Goal: Task Accomplishment & Management: Use online tool/utility

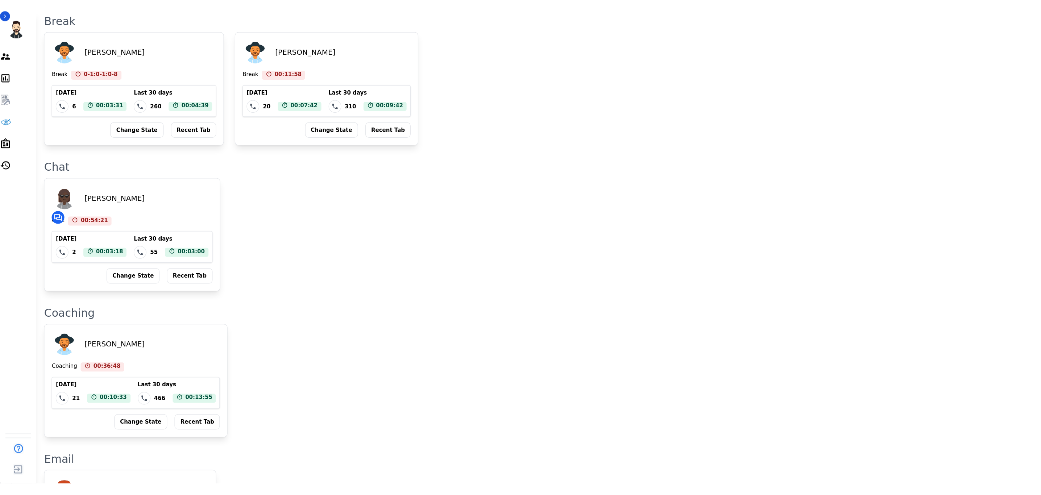
scroll to position [924, 0]
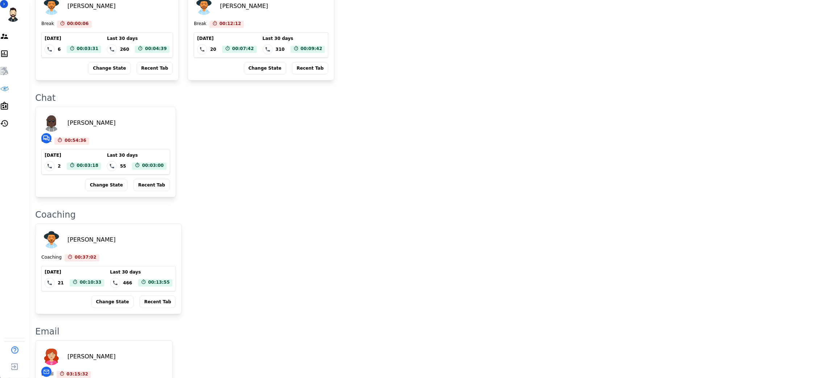
click at [108, 295] on div "Change State" at bounding box center [112, 301] width 42 height 12
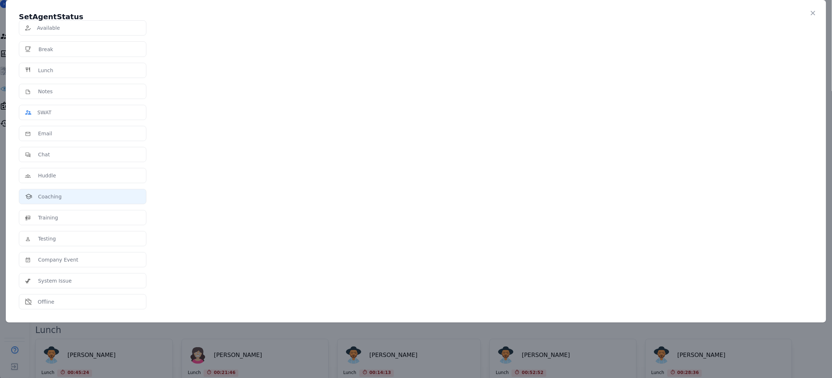
click at [140, 116] on div "SWAT" at bounding box center [82, 112] width 115 height 7
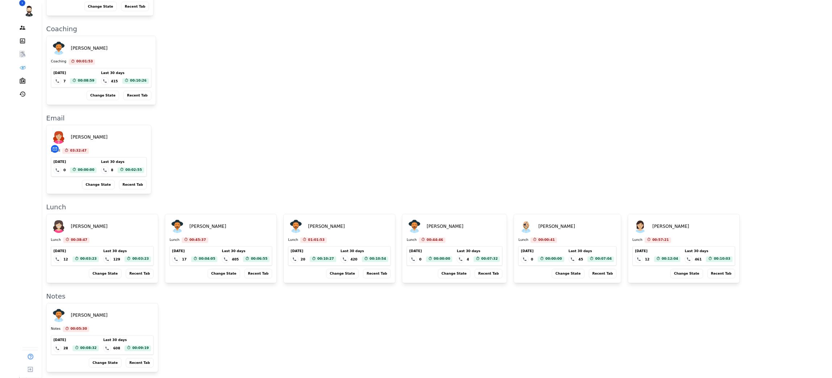
scroll to position [866, 0]
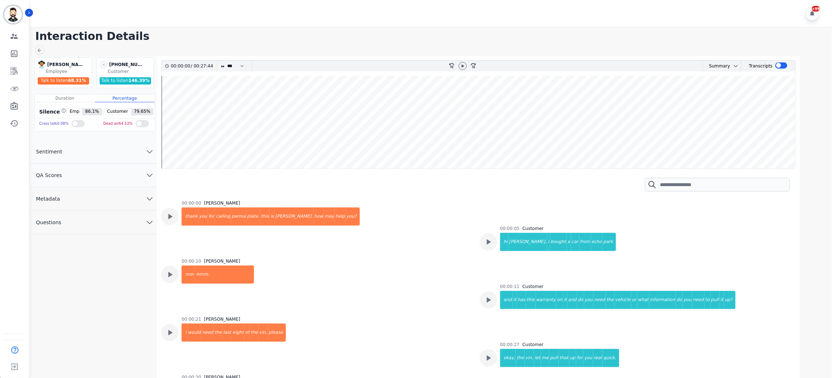
scroll to position [924, 0]
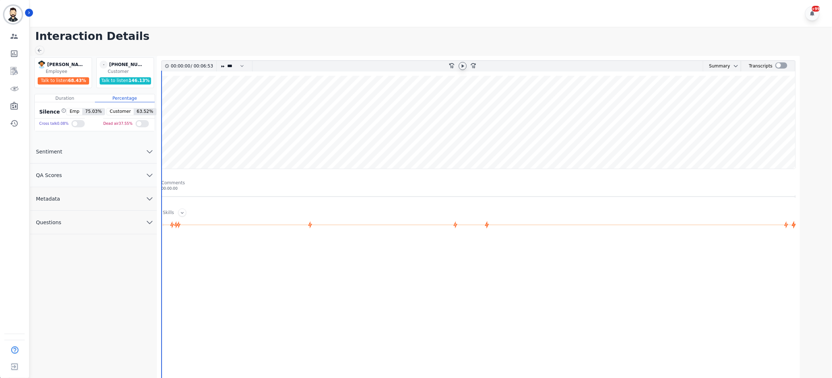
click at [466, 68] on icon at bounding box center [463, 66] width 6 height 6
